Goal: Information Seeking & Learning: Check status

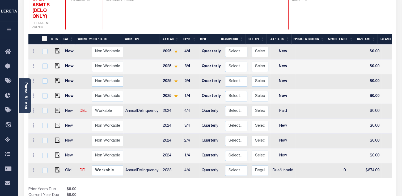
scroll to position [101, 0]
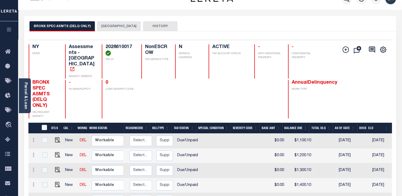
scroll to position [0, 3]
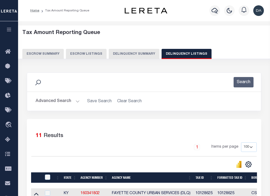
select select "100"
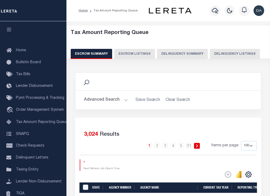
select select "100"
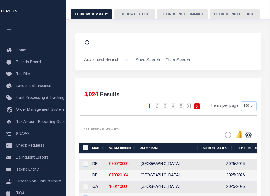
scroll to position [40, 0]
click at [187, 11] on button "Delinquency Summary" at bounding box center [182, 14] width 51 height 10
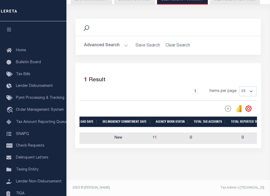
scroll to position [0, 489]
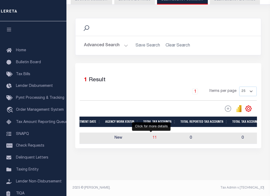
click at [152, 136] on span "11" at bounding box center [154, 138] width 4 height 4
select select "100"
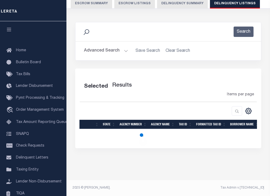
scroll to position [50, 0]
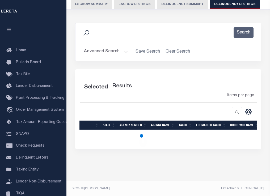
select select "100"
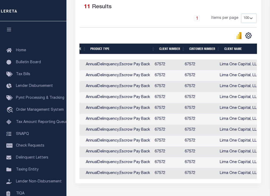
scroll to position [0, 505]
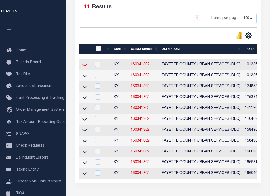
click at [84, 66] on icon at bounding box center [84, 65] width 5 height 6
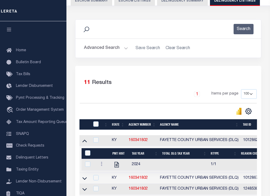
click at [113, 48] on button "Advanced Search" at bounding box center [106, 48] width 44 height 10
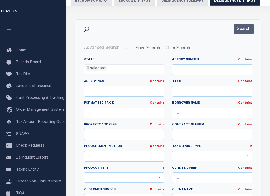
click at [168, 4] on button "Delinquency Summary" at bounding box center [182, 1] width 51 height 10
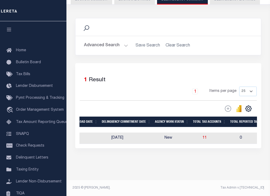
scroll to position [0, 431]
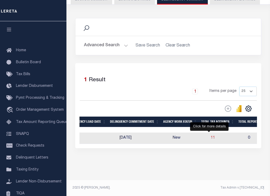
click at [211, 136] on span "11" at bounding box center [213, 138] width 4 height 4
select select "100"
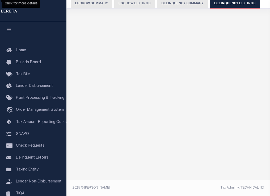
select select "100"
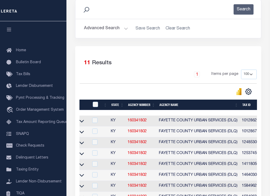
scroll to position [0, 0]
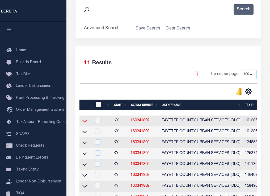
click at [87, 121] on icon at bounding box center [84, 121] width 5 height 6
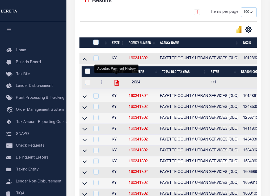
scroll to position [137, 0]
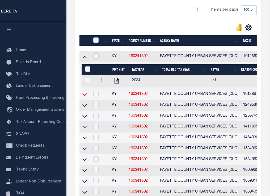
click at [85, 92] on icon at bounding box center [84, 95] width 5 height 6
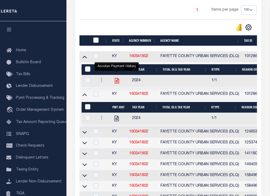
click at [117, 82] on icon "" at bounding box center [117, 81] width 4 height 6
checkbox input "true"
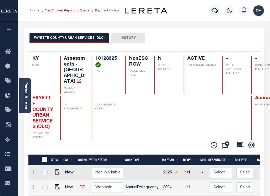
click at [57, 9] on link "Tax Amount Reporting Queue" at bounding box center [67, 10] width 44 height 3
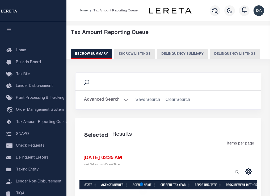
click at [163, 53] on button "Delinquency Summary" at bounding box center [182, 54] width 51 height 10
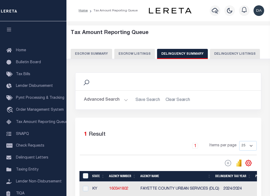
click at [100, 98] on button "Advanced Search" at bounding box center [106, 100] width 44 height 10
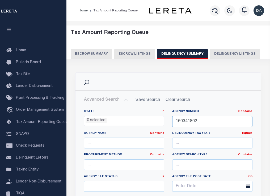
click at [213, 125] on input "160341802" at bounding box center [212, 121] width 80 height 11
paste input "310031803"
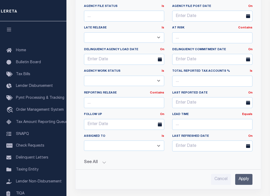
scroll to position [171, 0]
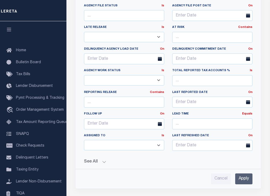
click at [238, 173] on input "Apply" at bounding box center [243, 178] width 17 height 11
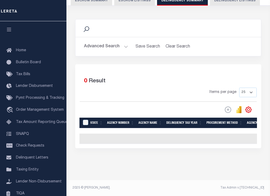
scroll to position [57, 0]
click at [109, 45] on button "Advanced Search" at bounding box center [106, 46] width 44 height 10
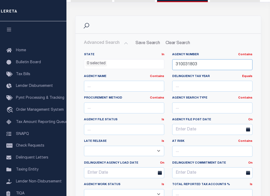
click at [211, 65] on input "310031803" at bounding box center [212, 64] width 80 height 11
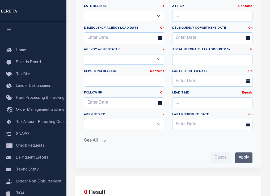
scroll to position [207, 0]
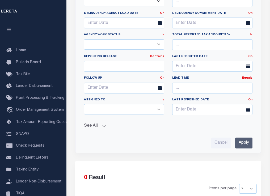
type input "310031803"
click at [245, 140] on input "Apply" at bounding box center [243, 143] width 17 height 11
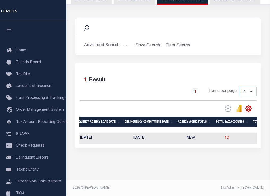
scroll to position [0, 0]
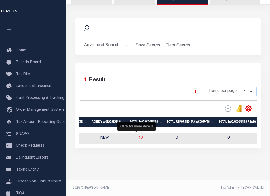
click at [138, 136] on span "10" at bounding box center [140, 138] width 4 height 4
select select "100"
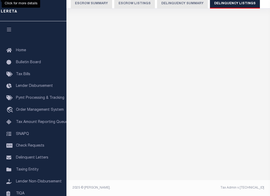
scroll to position [50, 0]
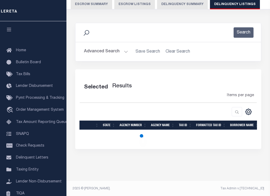
select select "100"
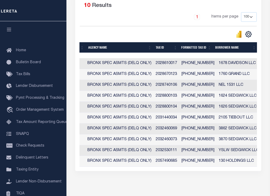
scroll to position [0, 0]
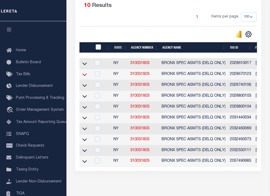
click at [85, 74] on icon at bounding box center [84, 75] width 5 height 6
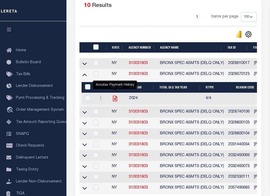
click at [117, 99] on icon "" at bounding box center [115, 98] width 7 height 7
checkbox input "true"
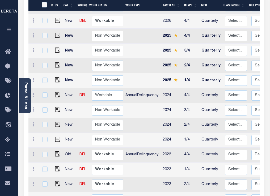
scroll to position [233, 0]
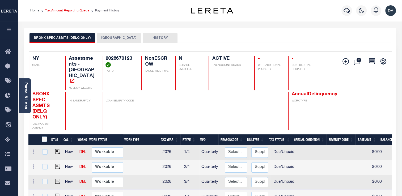
click at [80, 10] on link "Tax Amount Reporting Queue" at bounding box center [67, 10] width 44 height 3
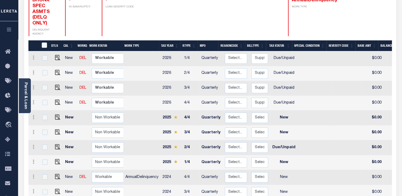
scroll to position [94, 0]
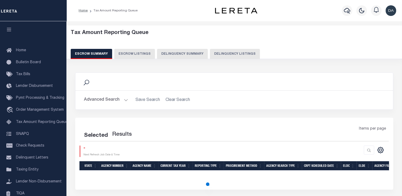
select select "100"
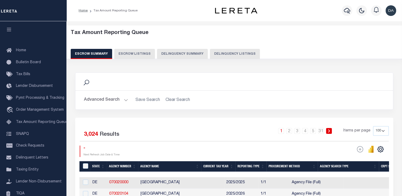
click at [177, 52] on button "Delinquency Summary" at bounding box center [182, 54] width 51 height 10
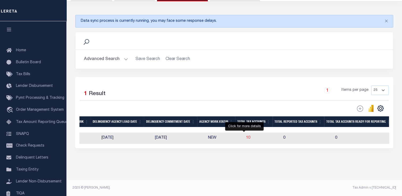
click at [246, 136] on span "10" at bounding box center [248, 138] width 4 height 4
select select "100"
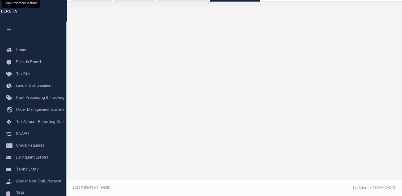
scroll to position [56, 0]
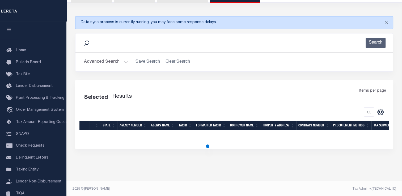
select select "100"
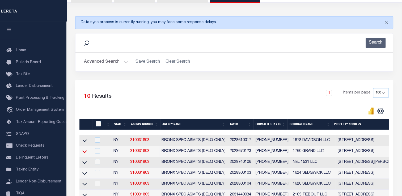
click at [83, 154] on icon at bounding box center [84, 152] width 5 height 6
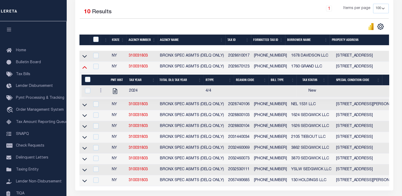
click at [84, 69] on icon at bounding box center [84, 67] width 5 height 6
